Goal: Task Accomplishment & Management: Manage account settings

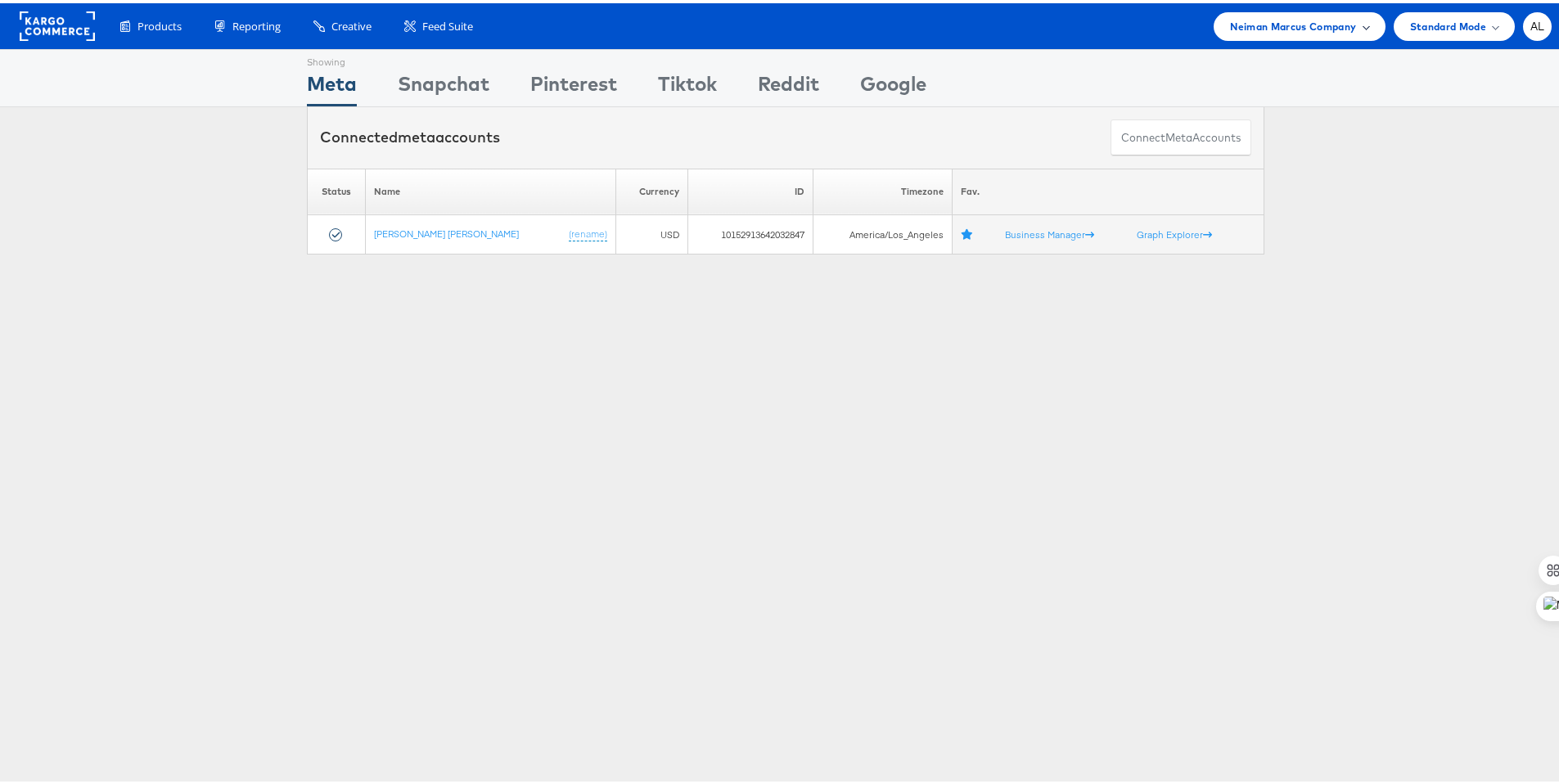
click at [1268, 17] on span "Neiman Marcus Company" at bounding box center [1292, 23] width 126 height 17
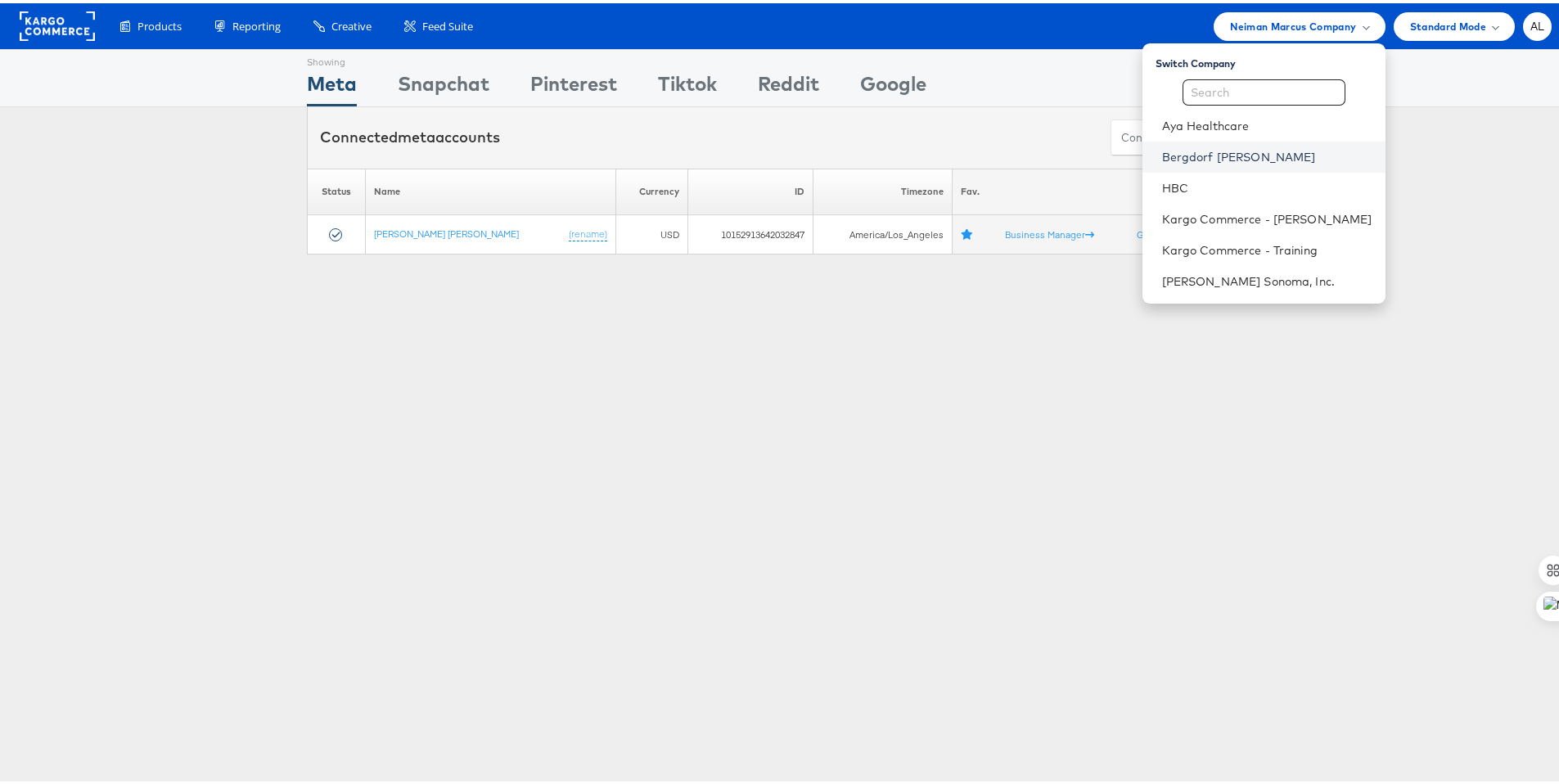
click at [1227, 160] on link "Bergdorf [PERSON_NAME]" at bounding box center [1267, 154] width 210 height 17
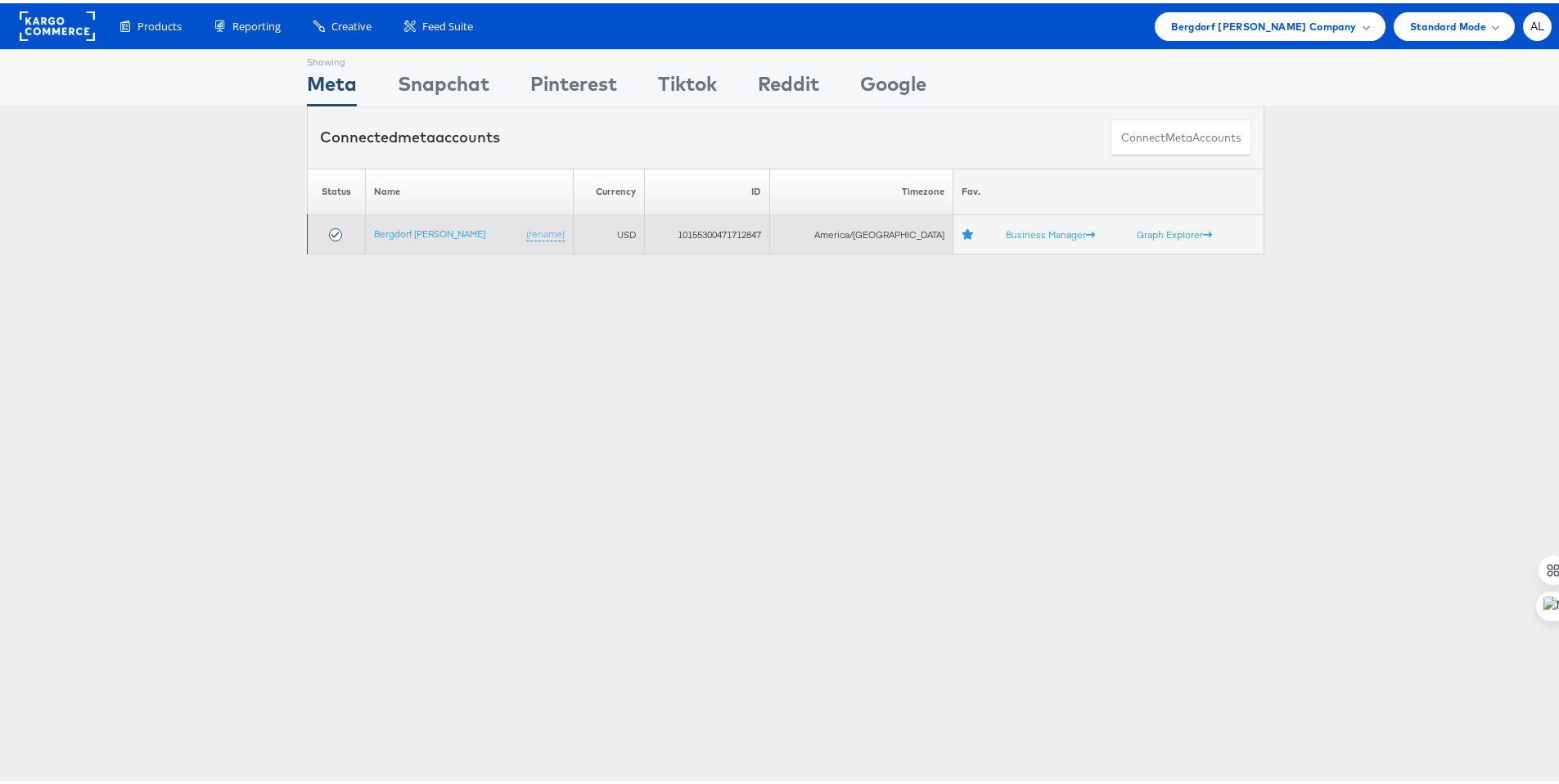
click at [461, 228] on td "Bergdorf Goodman (rename)" at bounding box center [469, 232] width 208 height 40
click at [442, 237] on td "Bergdorf Goodman (rename)" at bounding box center [469, 232] width 208 height 40
click at [446, 234] on link "Bergdorf [PERSON_NAME]" at bounding box center [429, 230] width 111 height 12
